Goal: Navigation & Orientation: Find specific page/section

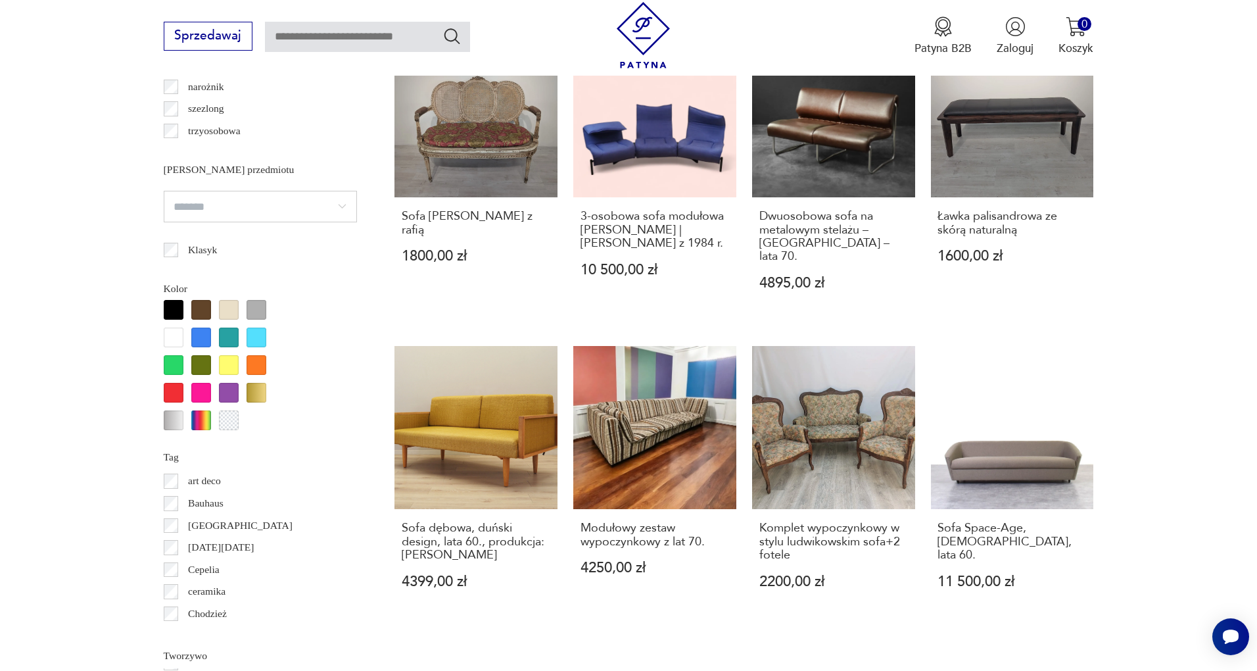
scroll to position [1277, 0]
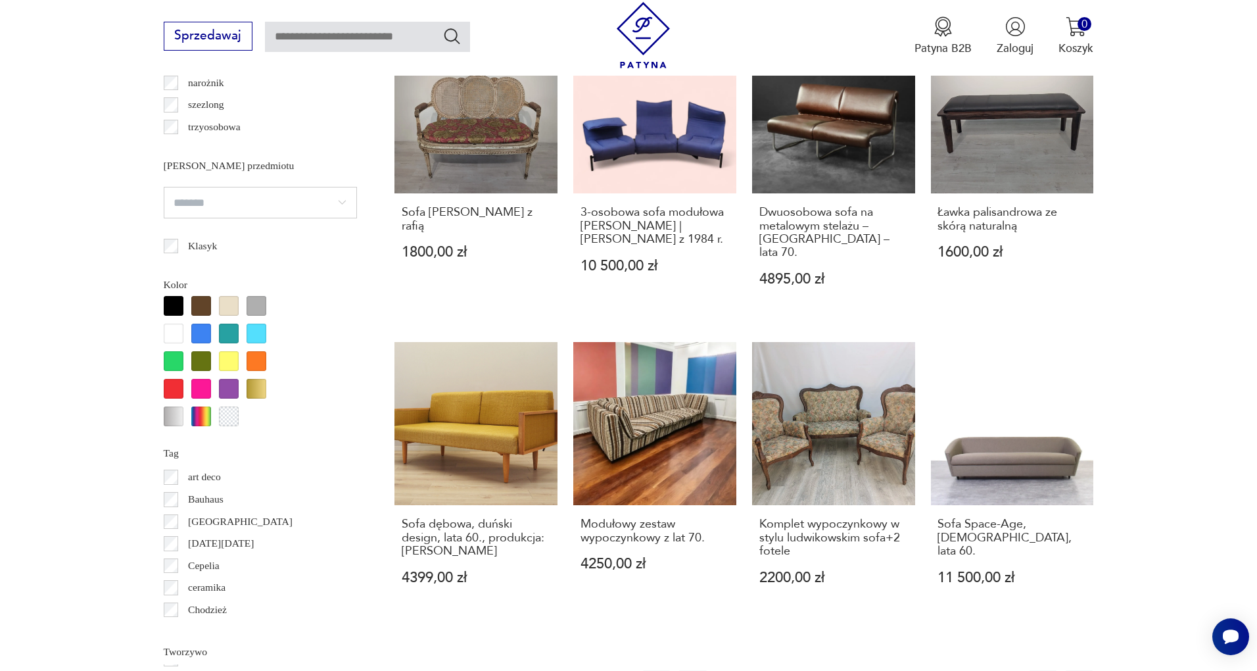
click at [803, 670] on button "3" at bounding box center [802, 684] width 28 height 28
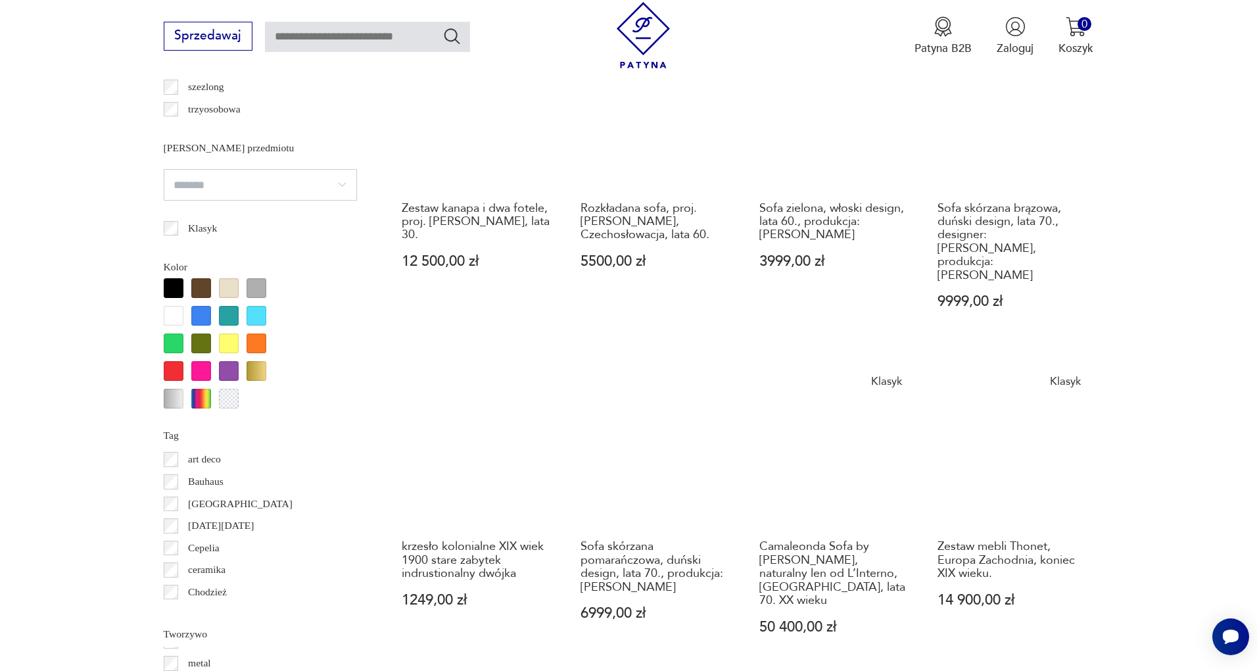
scroll to position [1296, 0]
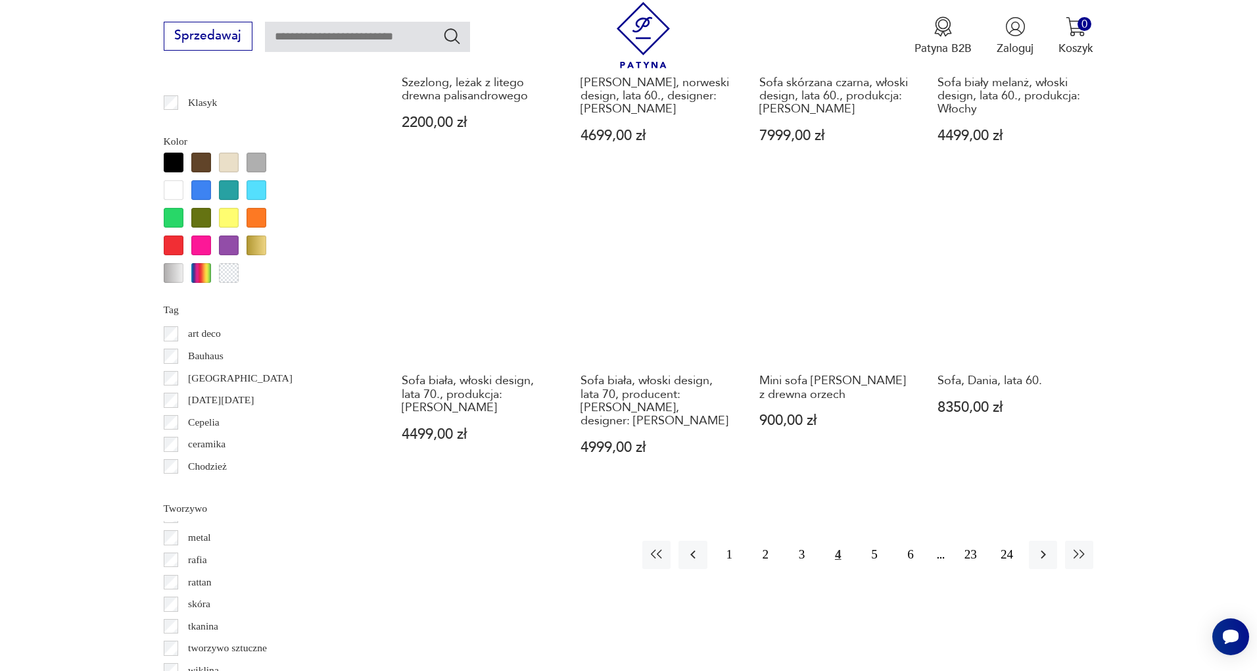
scroll to position [1463, 0]
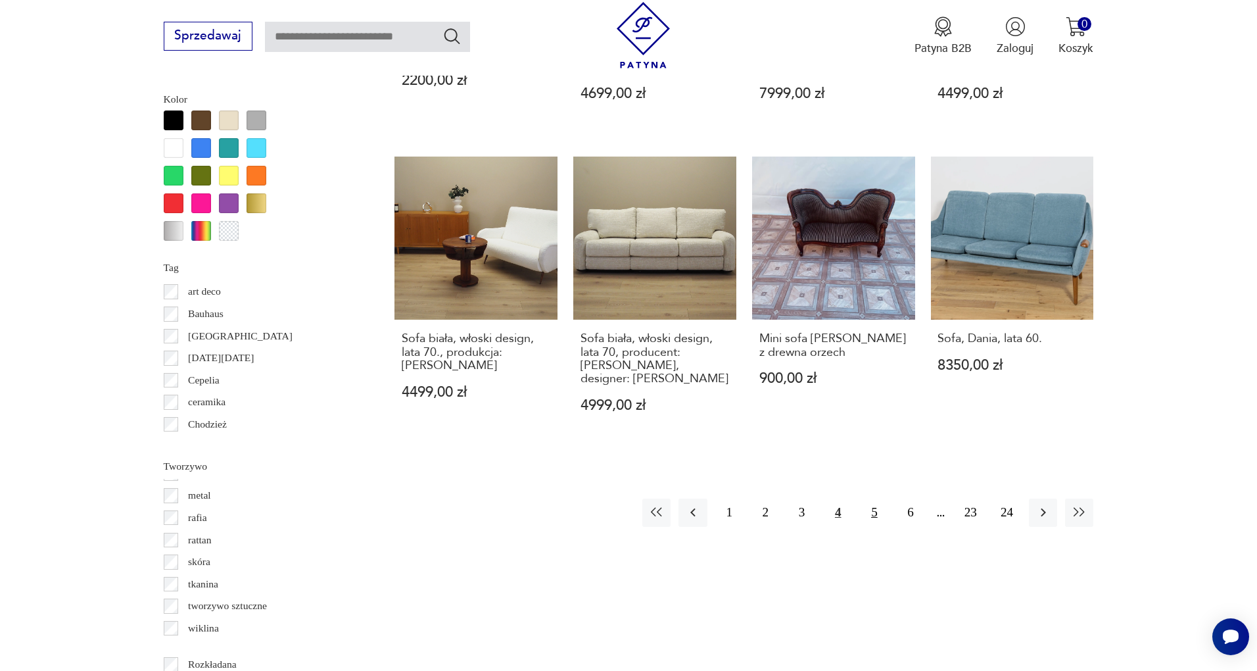
click at [873, 499] on button "5" at bounding box center [874, 513] width 28 height 28
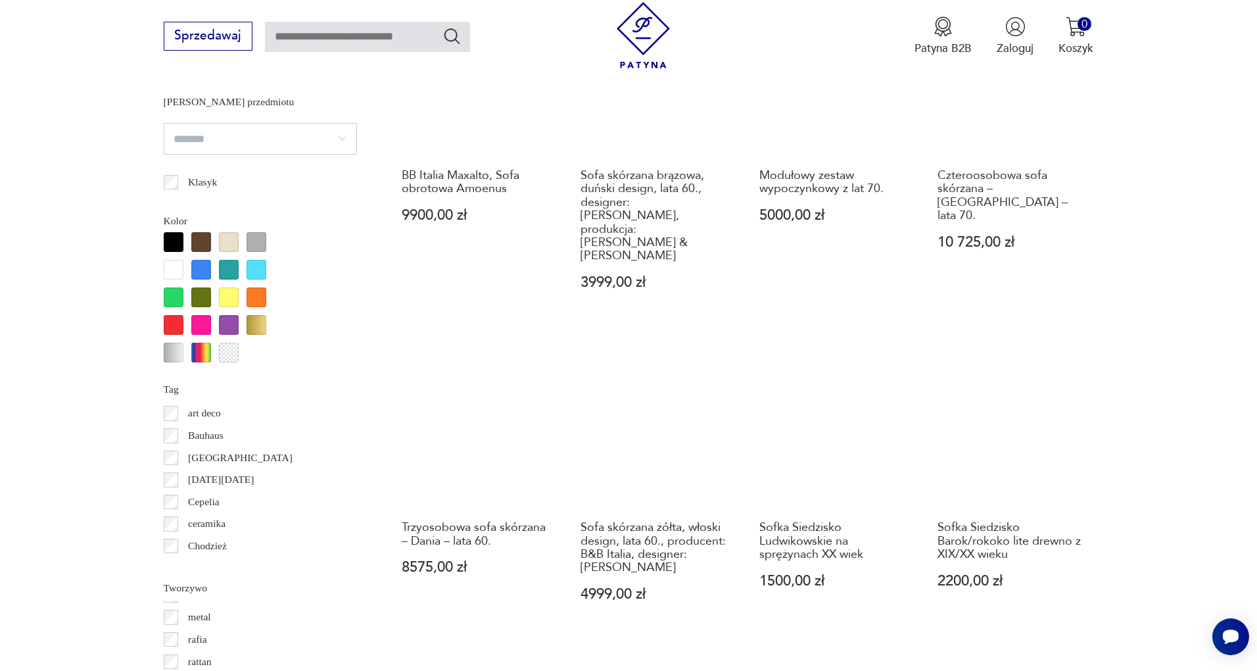
scroll to position [1363, 0]
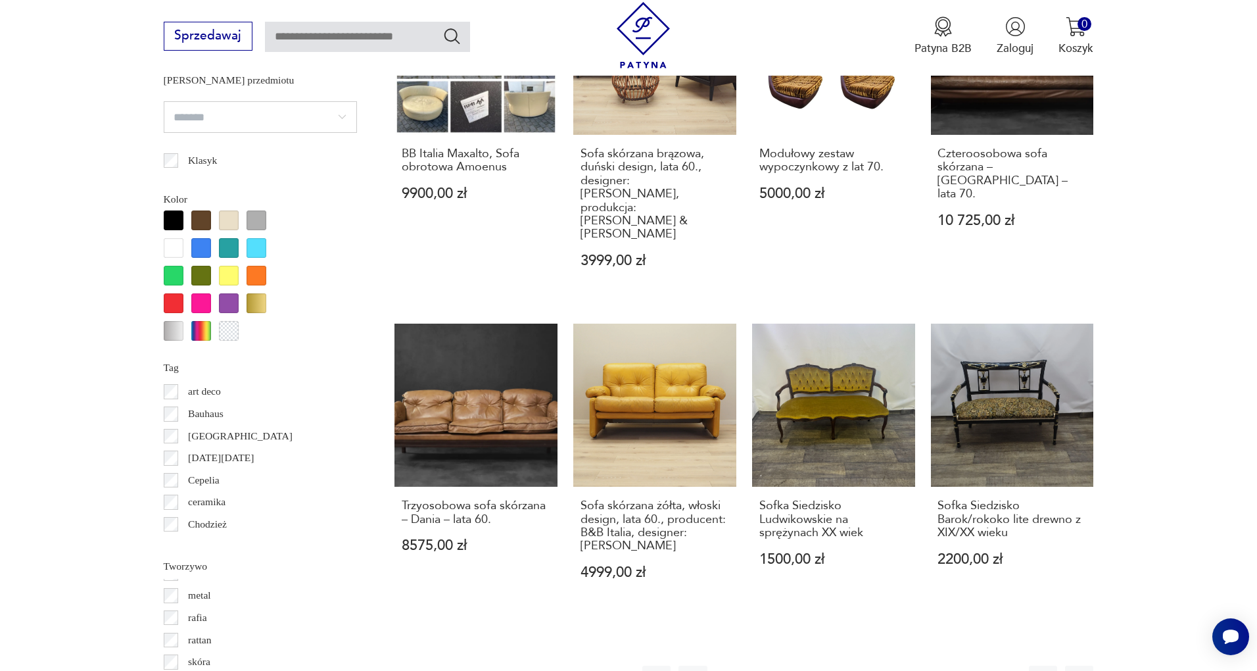
click at [909, 666] on button "6" at bounding box center [911, 680] width 28 height 28
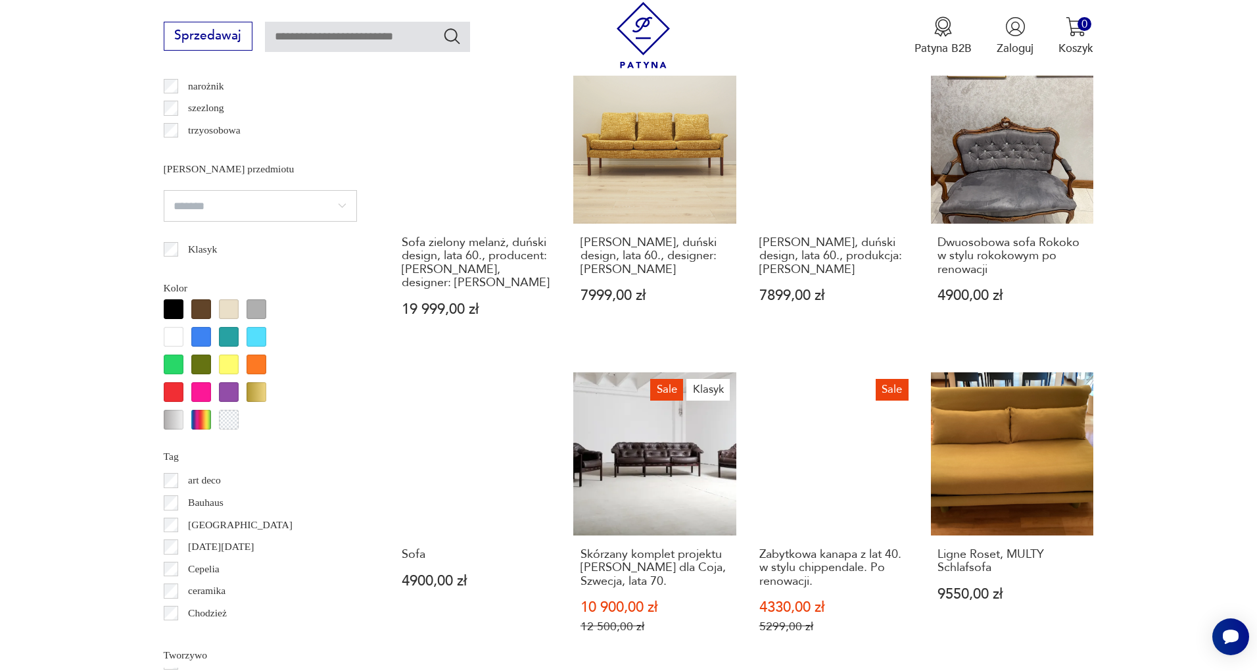
scroll to position [1301, 0]
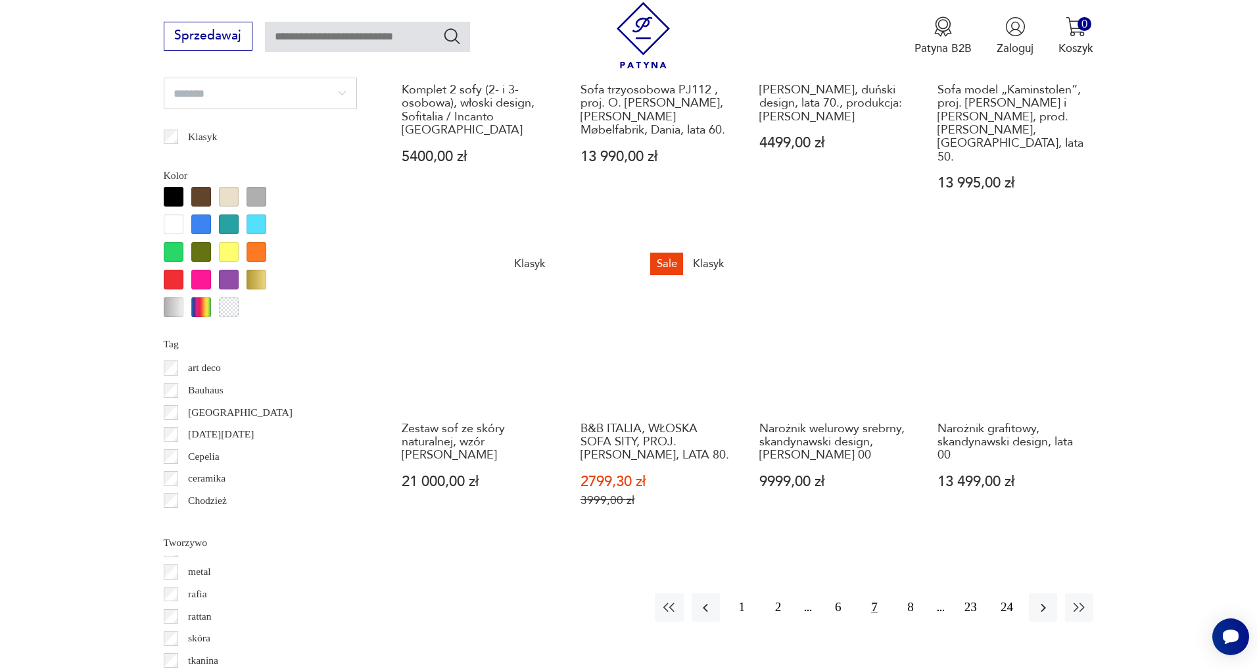
scroll to position [1423, 0]
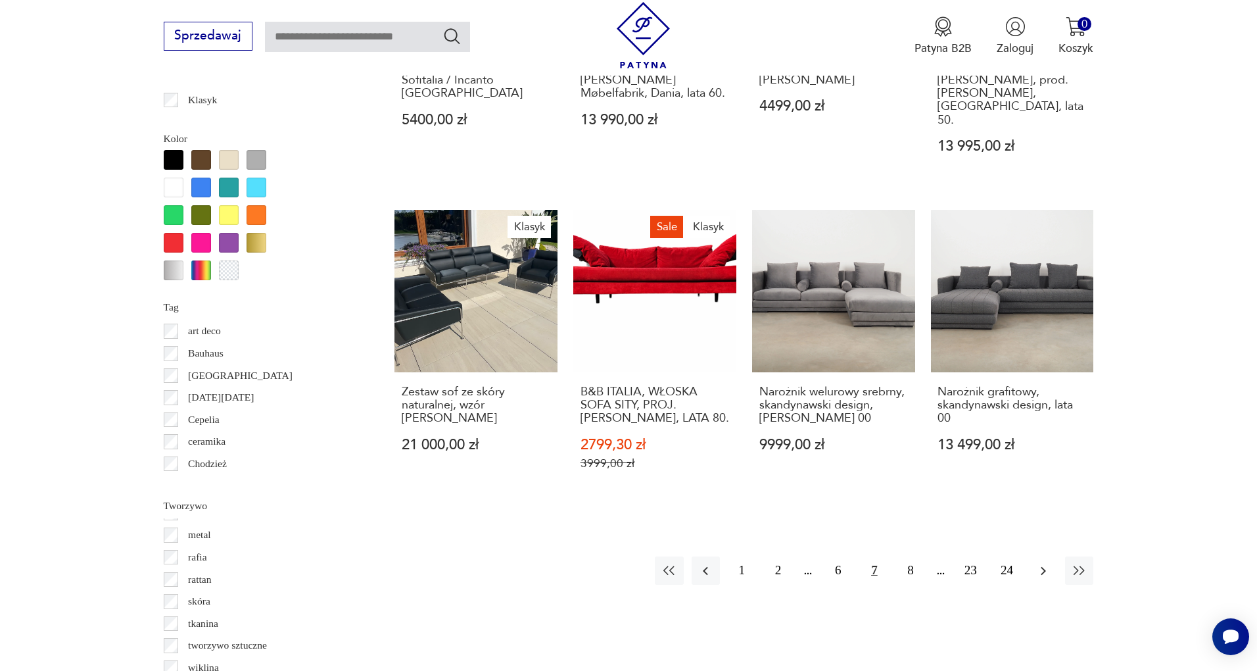
click at [1052, 556] on button "button" at bounding box center [1043, 570] width 28 height 28
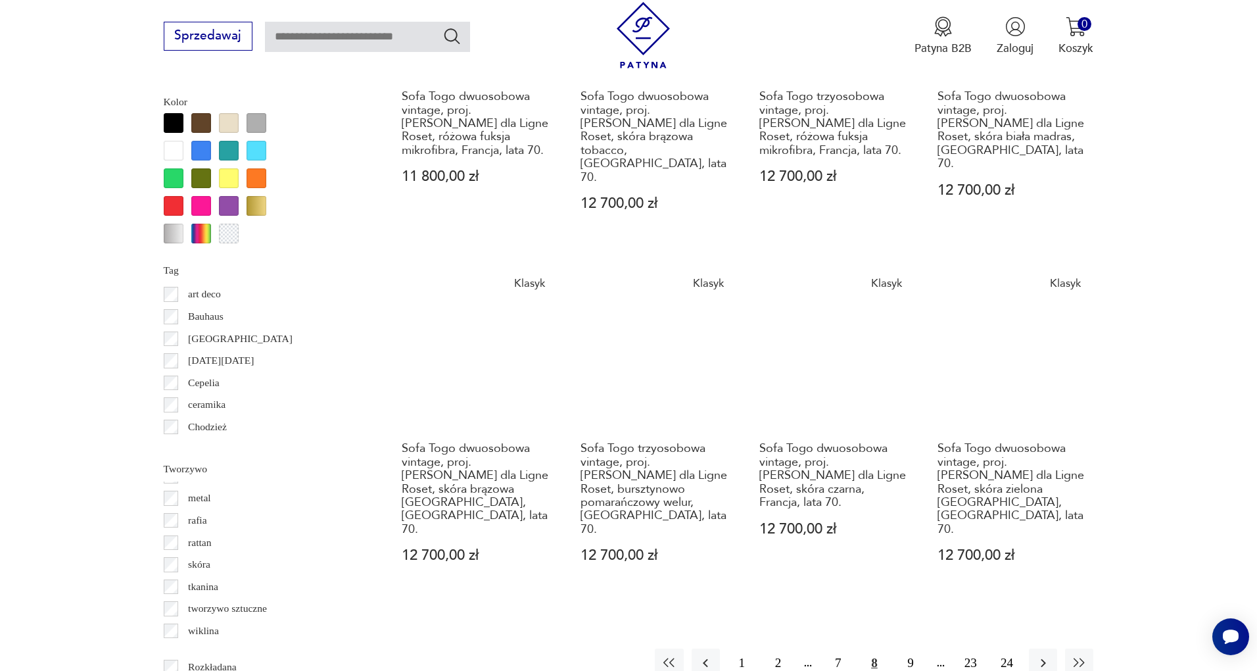
scroll to position [1462, 0]
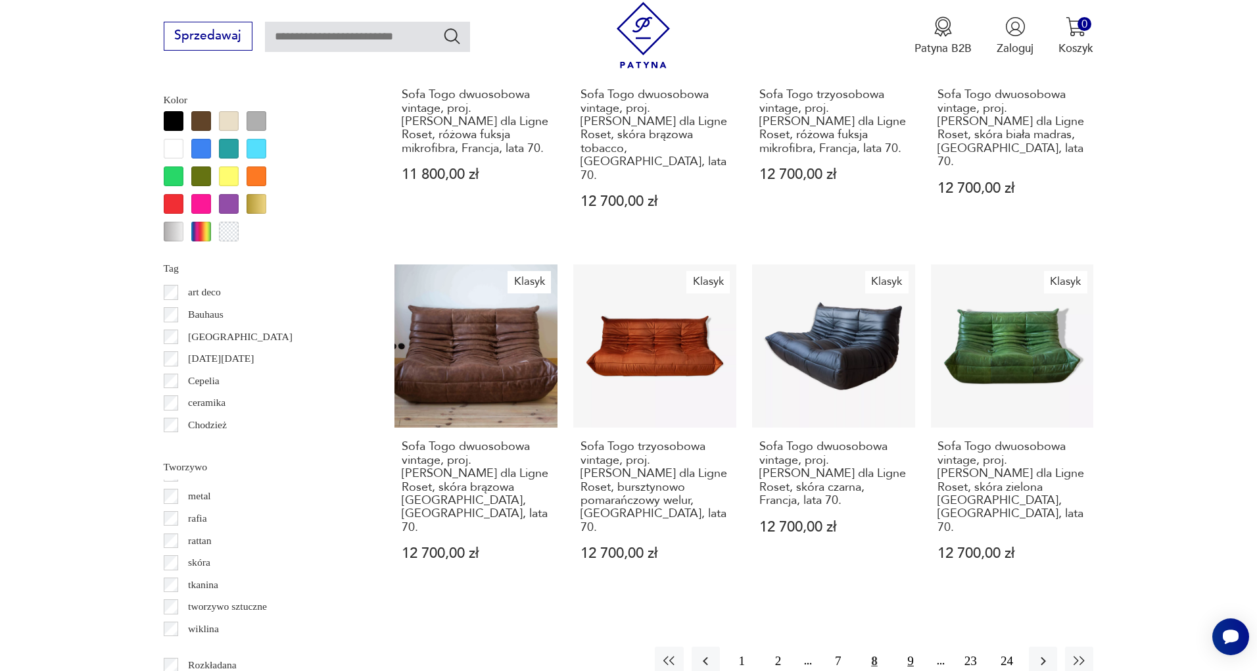
click at [910, 646] on button "9" at bounding box center [911, 660] width 28 height 28
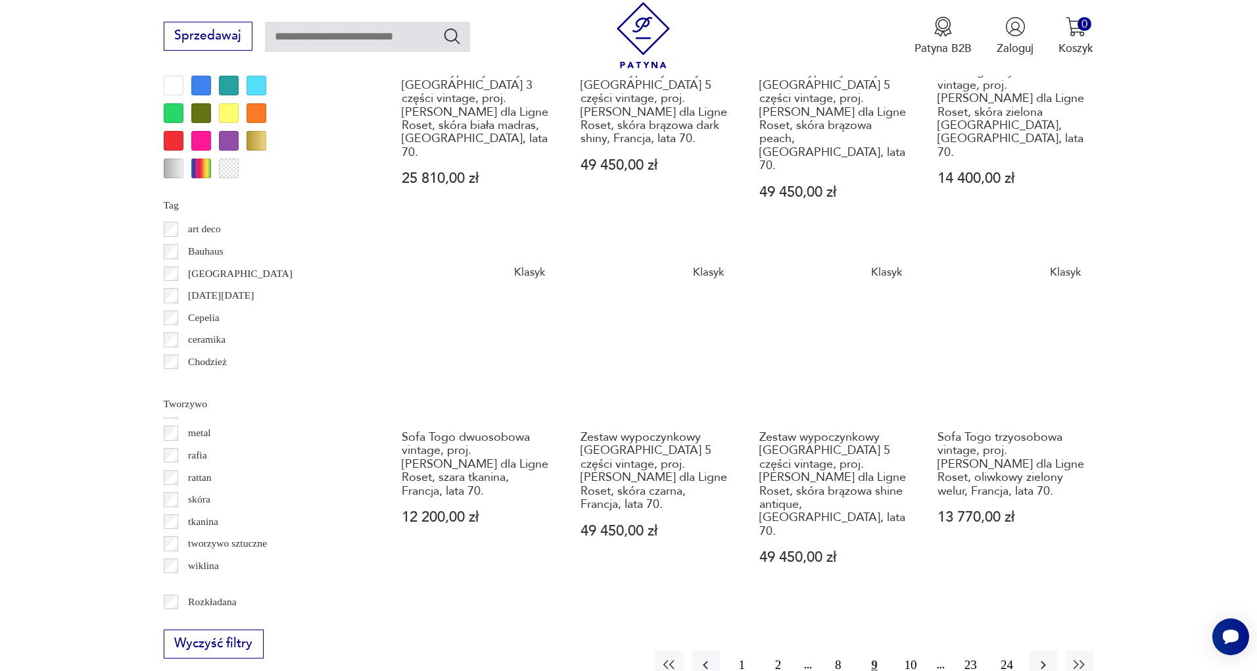
scroll to position [1537, 0]
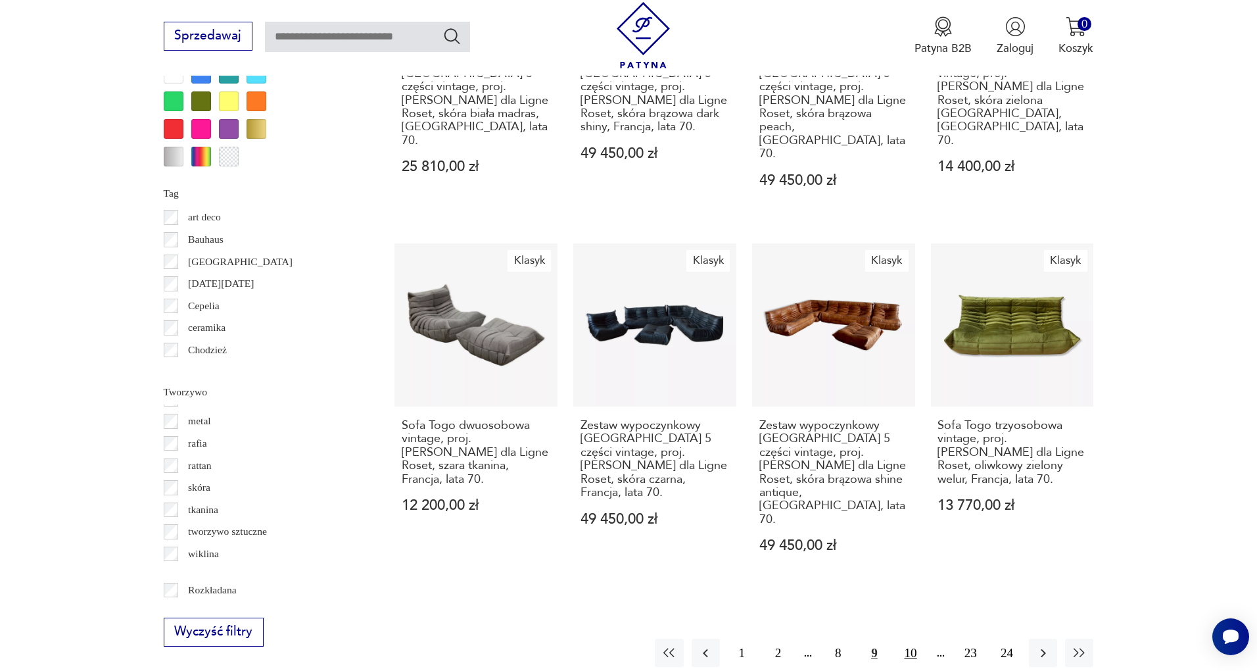
click at [914, 639] on button "10" at bounding box center [911, 653] width 28 height 28
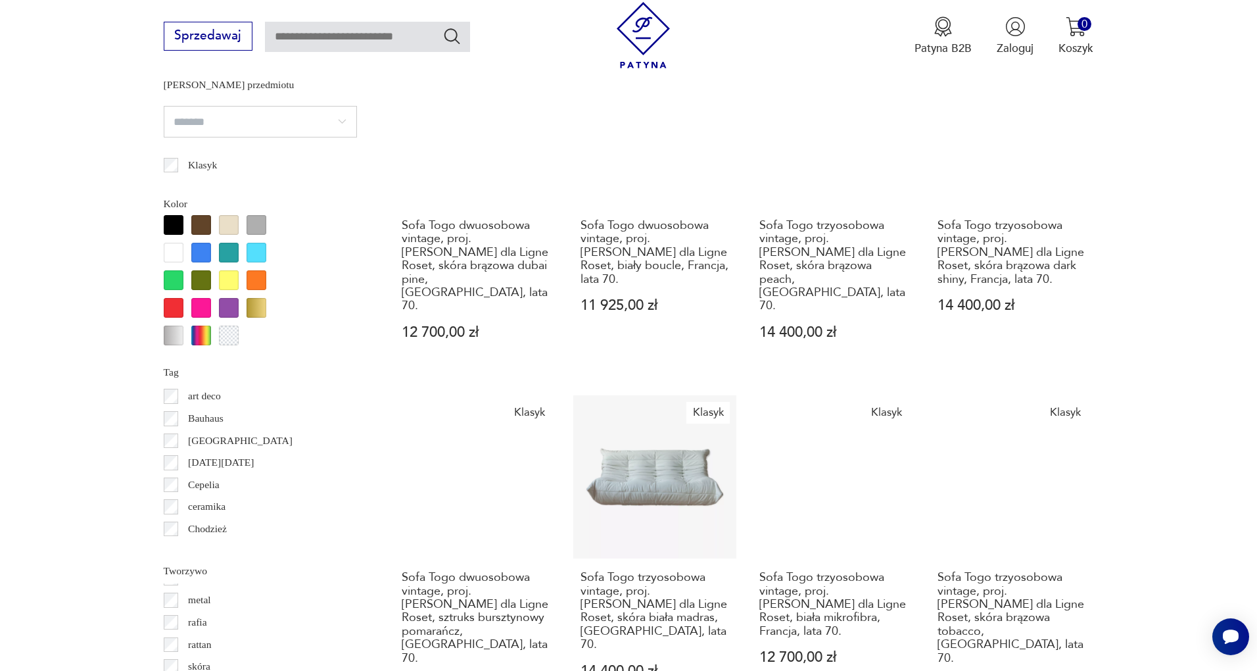
scroll to position [1359, 0]
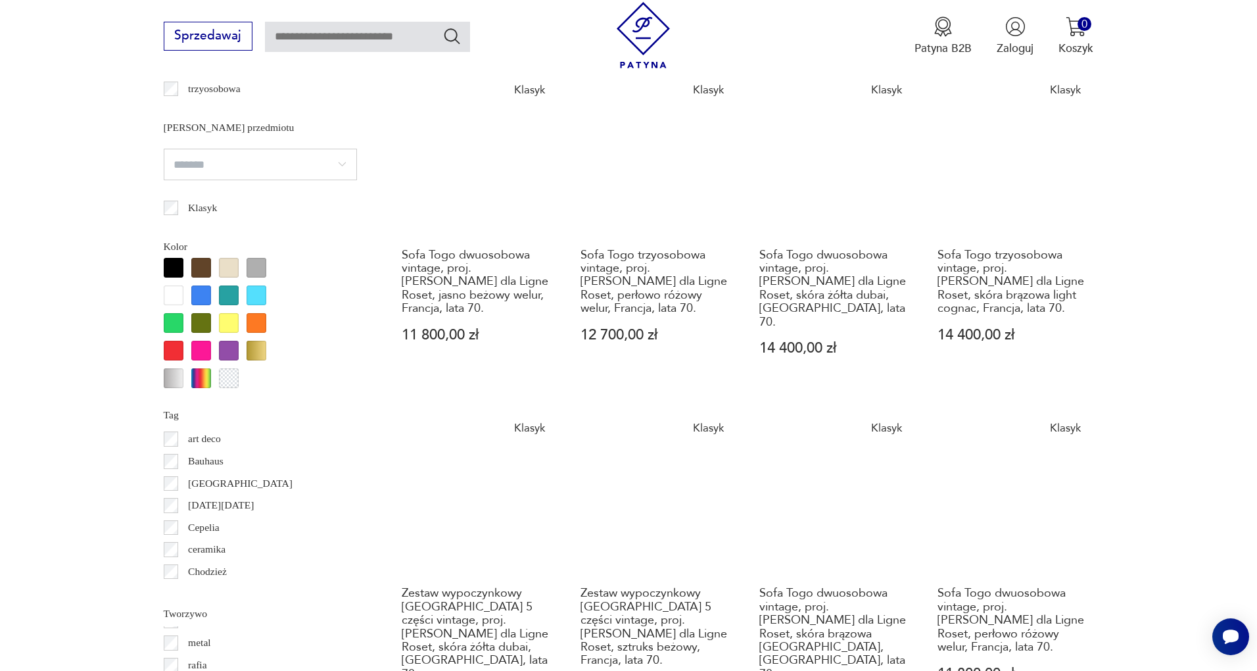
scroll to position [1400, 0]
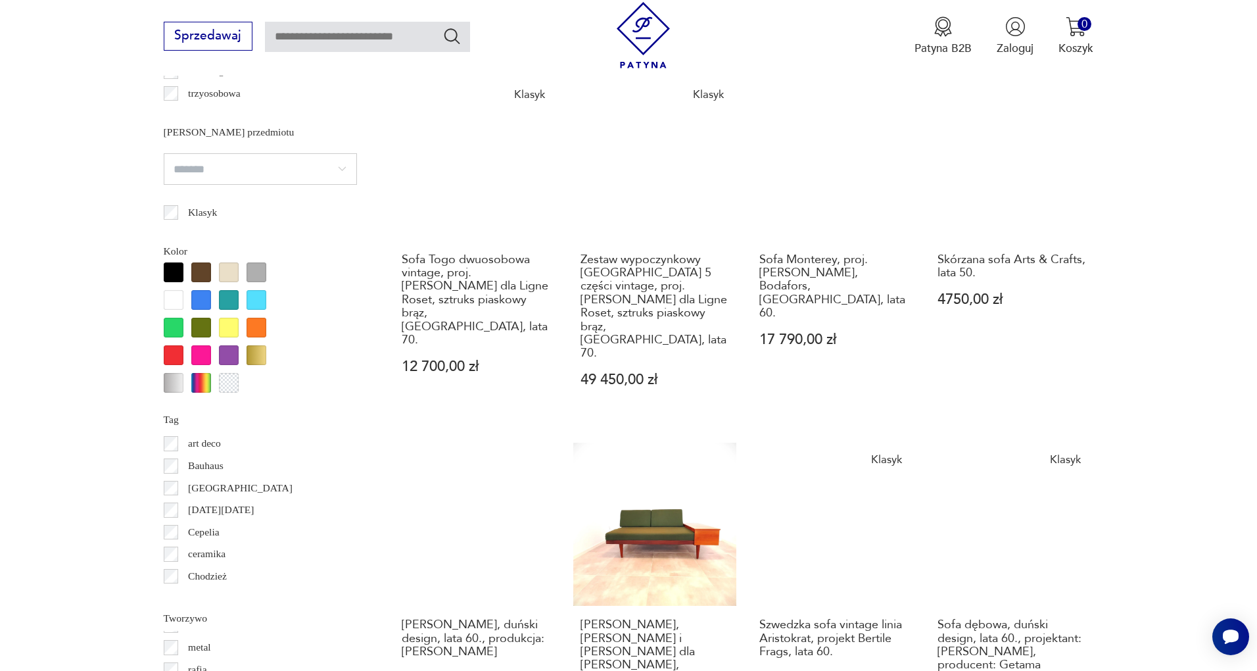
scroll to position [1327, 0]
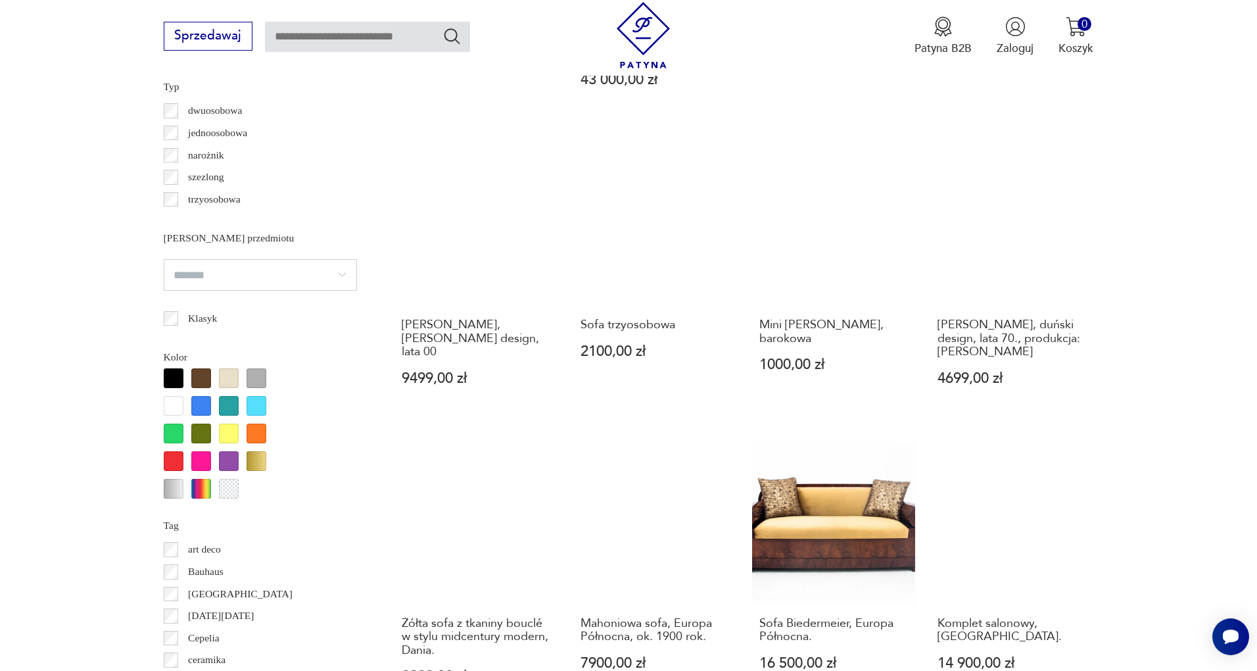
scroll to position [1236, 0]
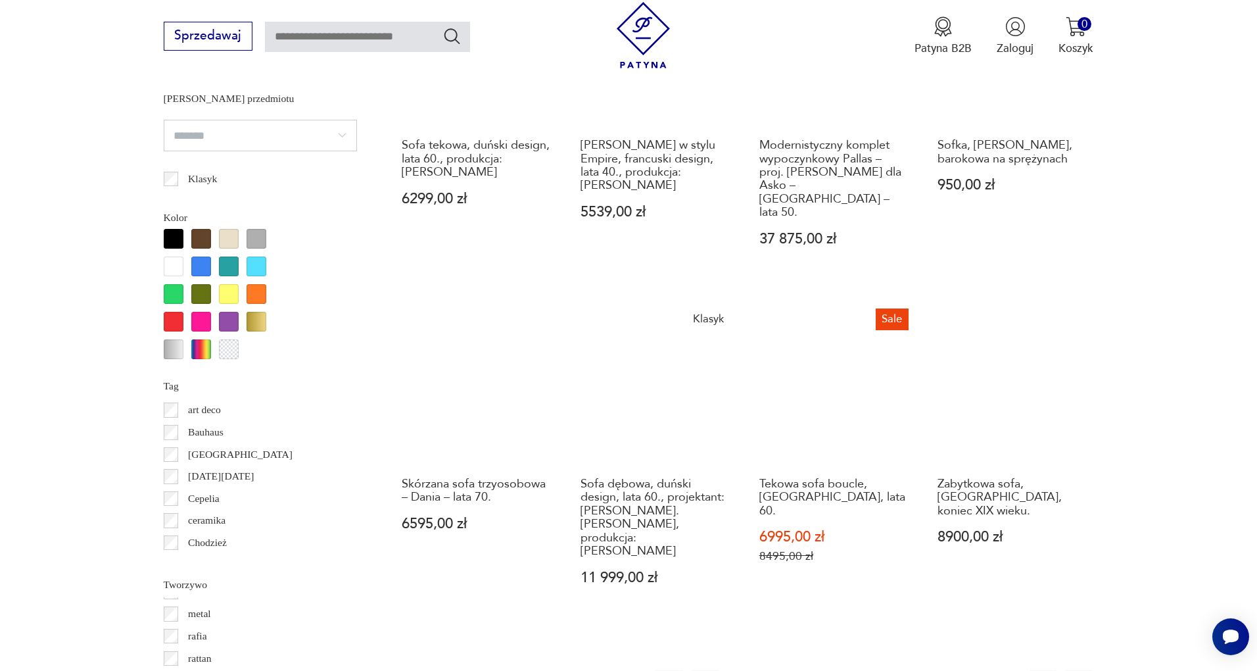
scroll to position [1346, 0]
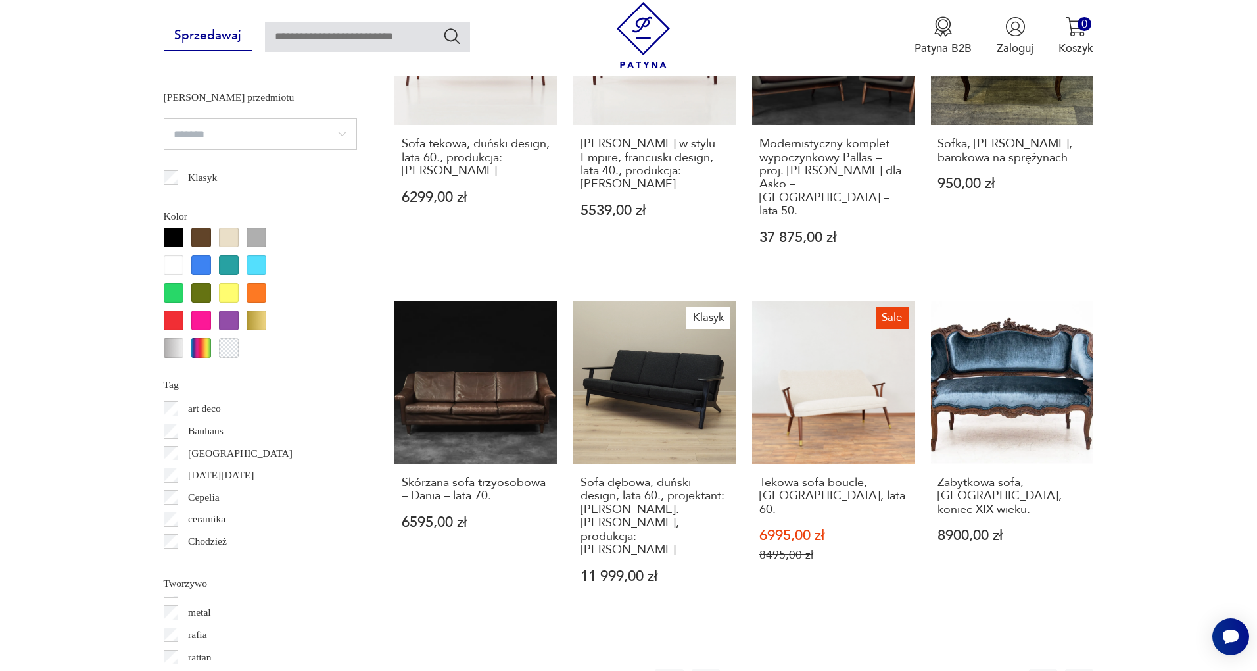
click at [908, 669] on button "15" at bounding box center [911, 683] width 28 height 28
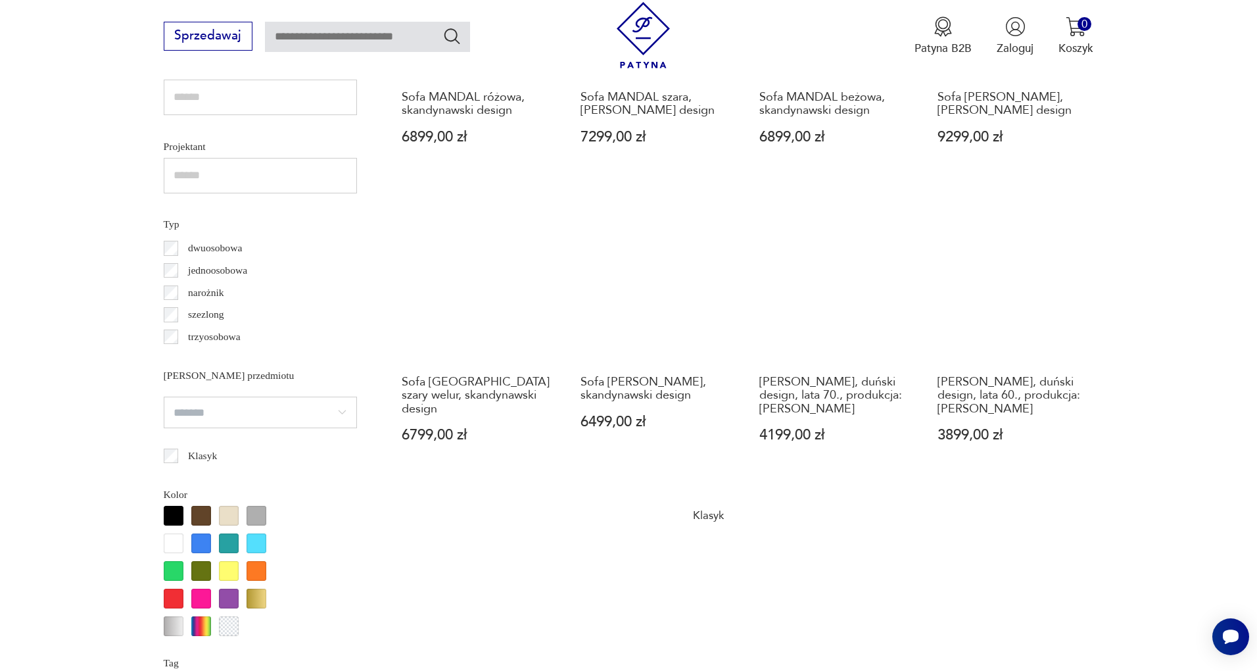
scroll to position [1082, 0]
